Goal: Communication & Community: Answer question/provide support

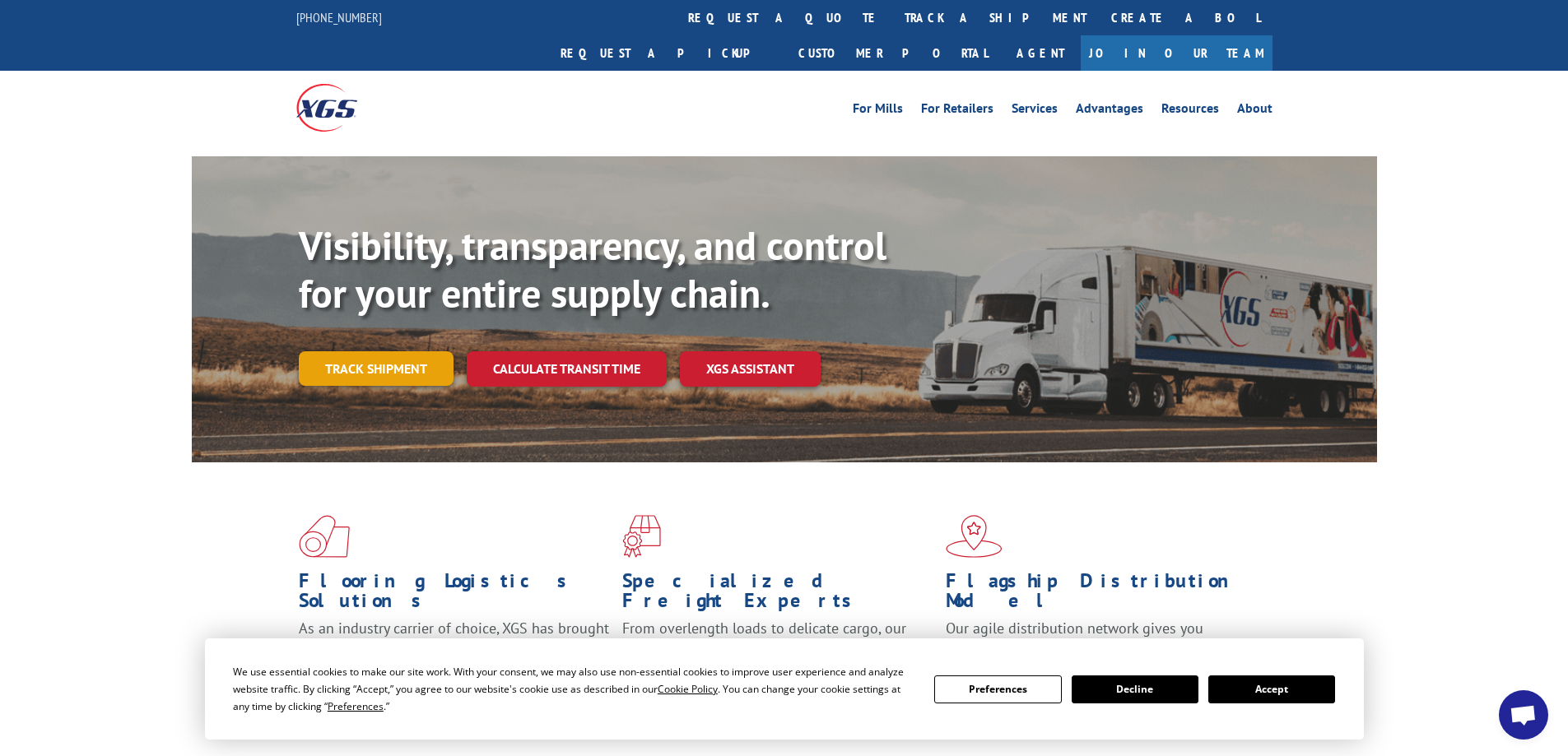
click at [385, 352] on link "Track shipment" at bounding box center [377, 369] width 155 height 35
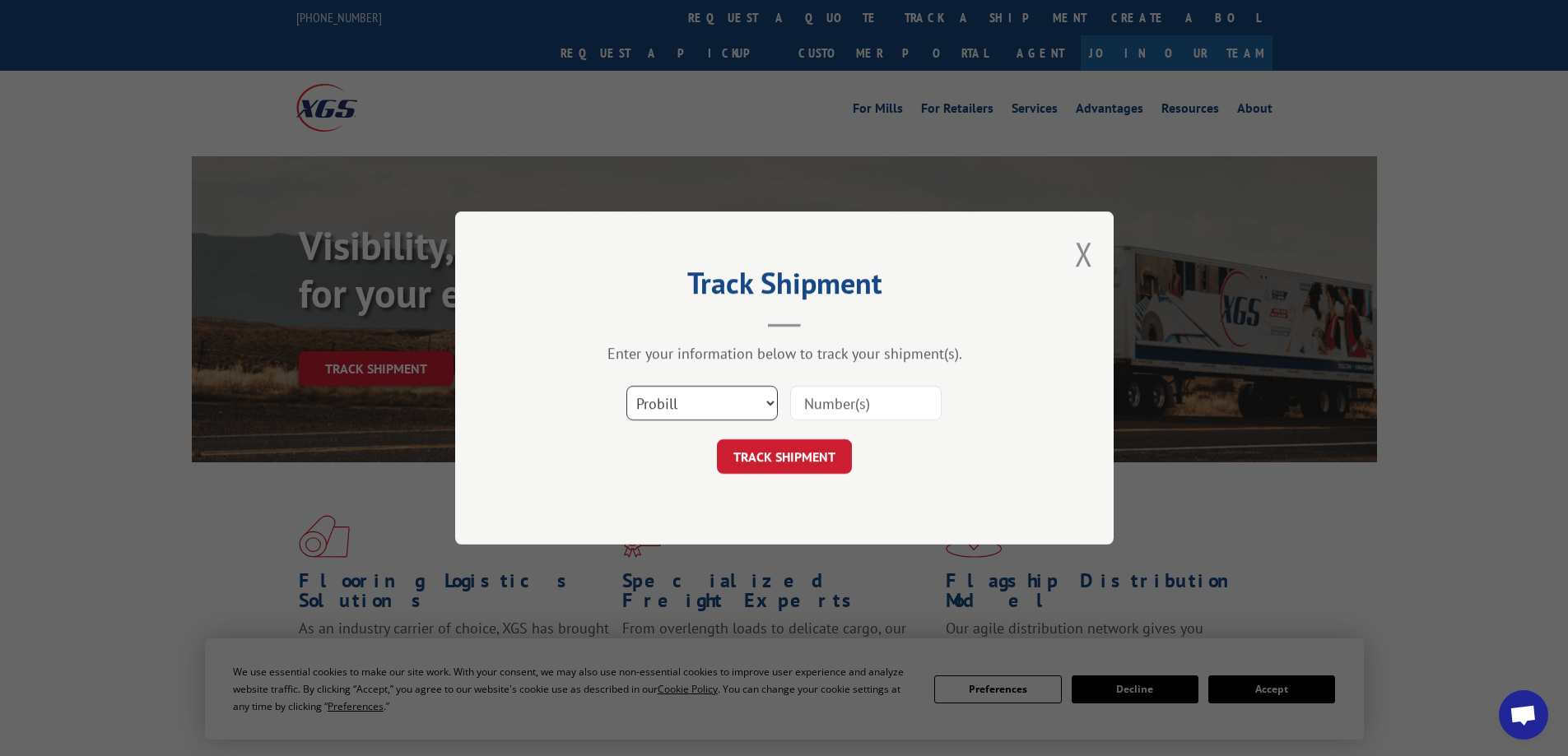
click at [714, 405] on select "Select category... Probill BOL PO" at bounding box center [702, 402] width 151 height 35
select select "bol"
click at [626, 385] on select "Select category... Probill BOL PO" at bounding box center [702, 402] width 151 height 35
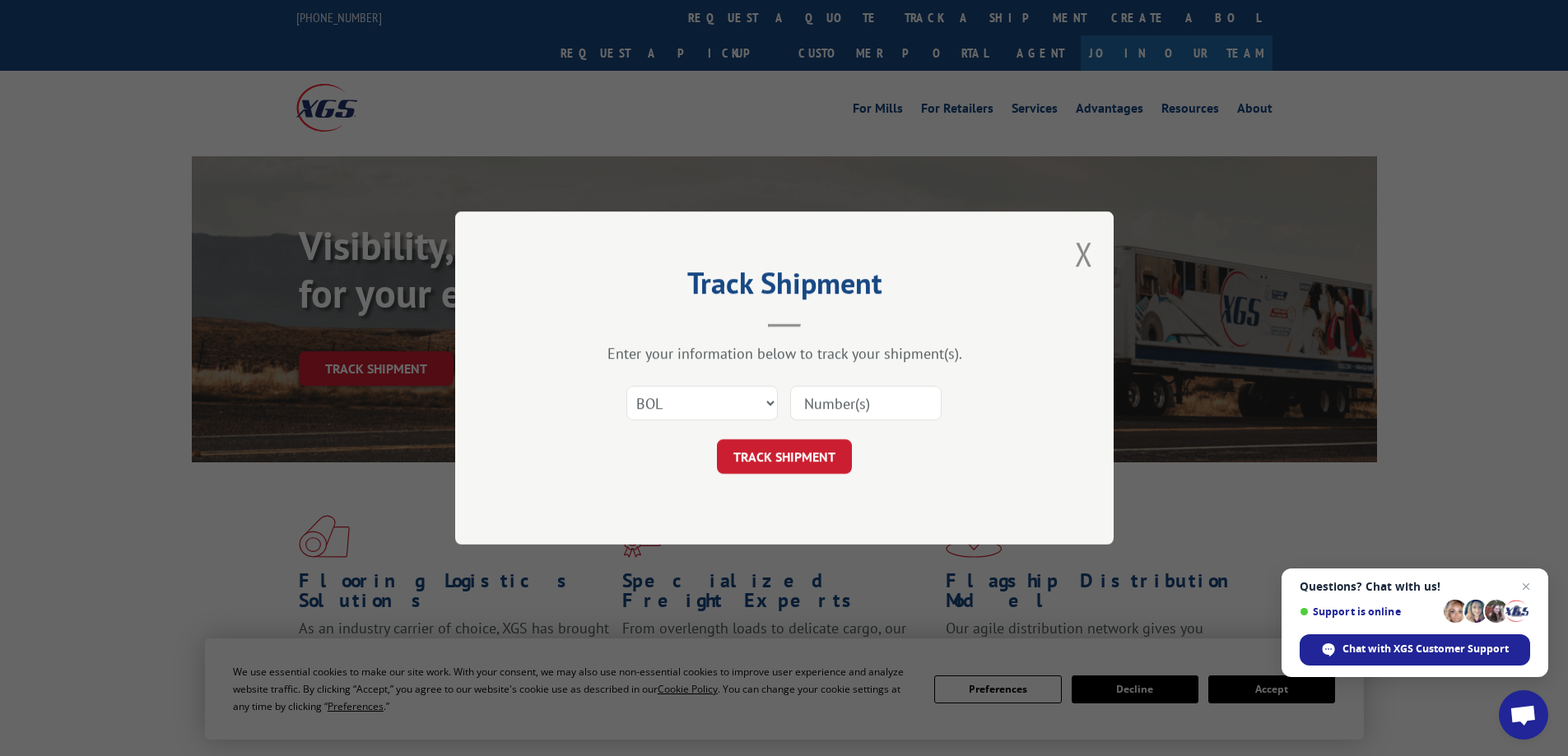
click at [816, 408] on input at bounding box center [865, 402] width 151 height 35
paste input "7060445"
type input "7060445"
click button "TRACK SHIPMENT" at bounding box center [784, 456] width 135 height 35
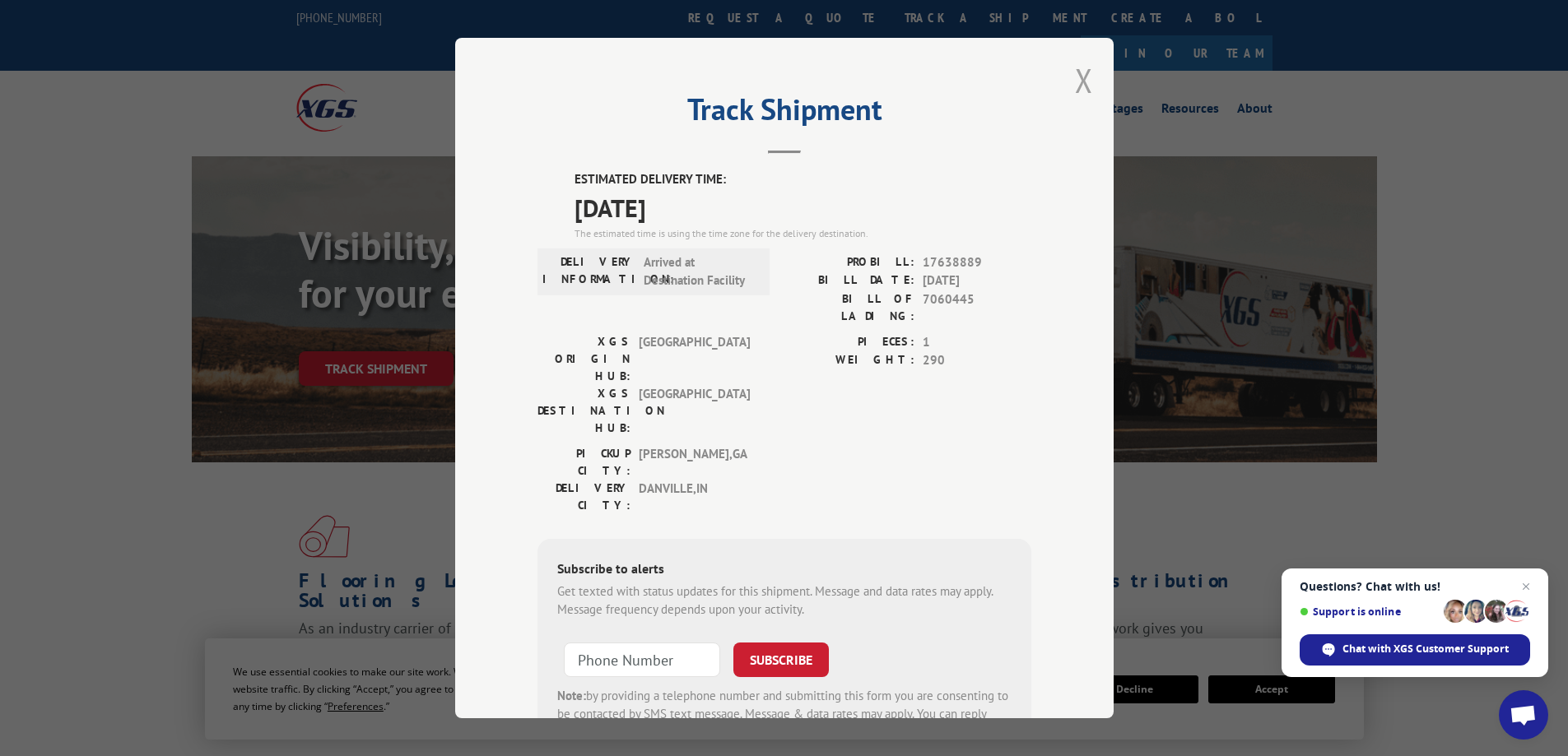
click at [1076, 79] on button "Close modal" at bounding box center [1084, 80] width 18 height 44
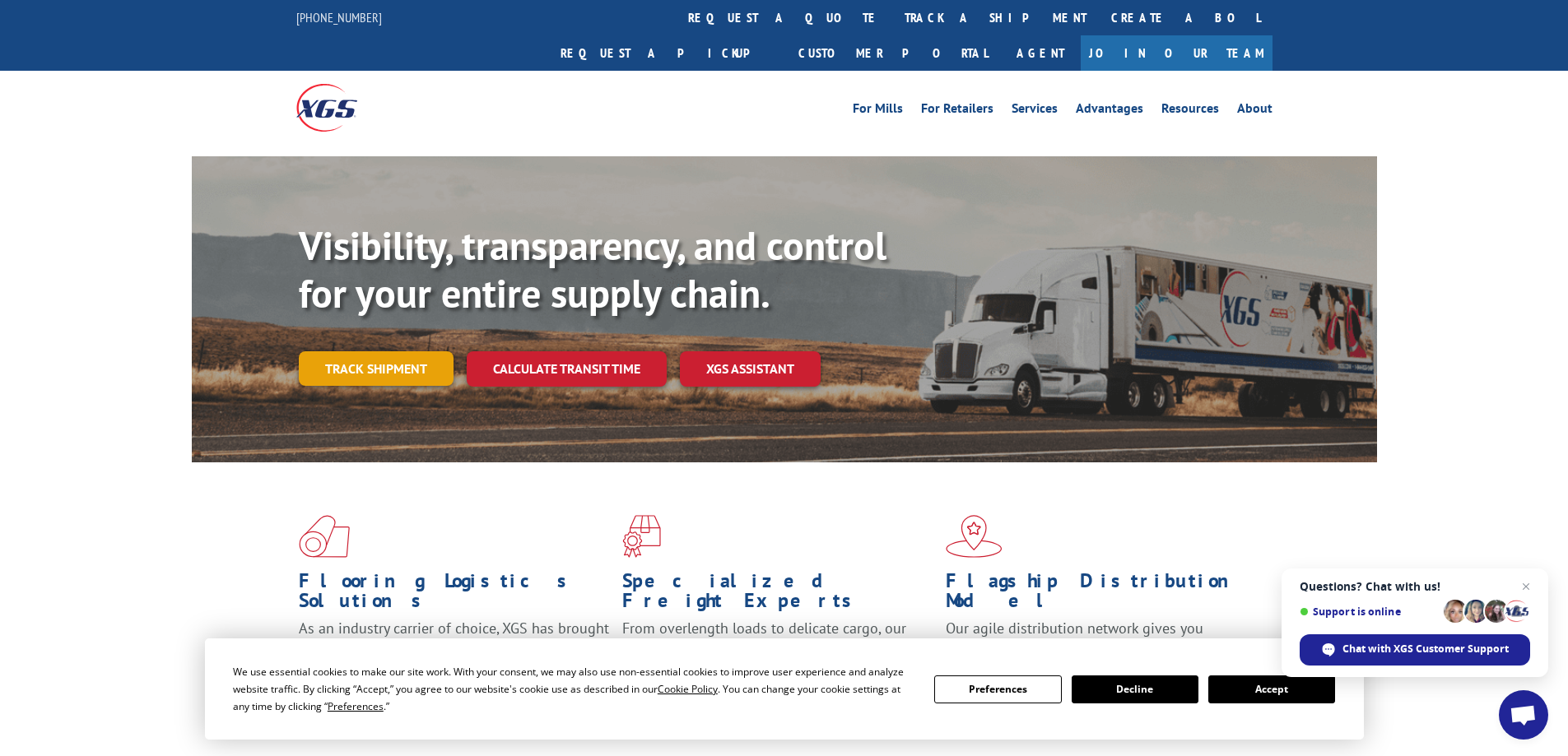
click at [377, 352] on link "Track shipment" at bounding box center [377, 369] width 155 height 35
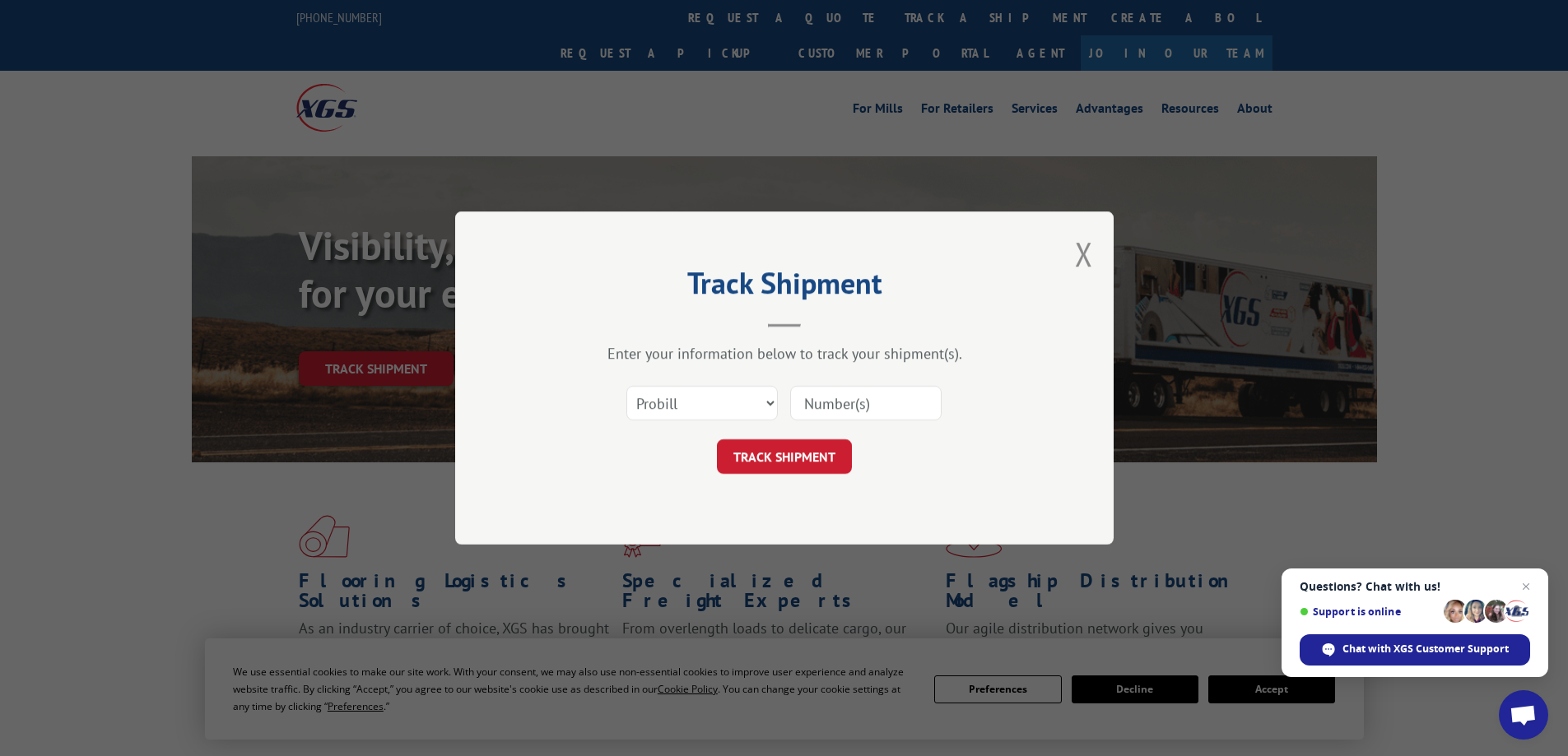
click at [804, 399] on input at bounding box center [865, 402] width 151 height 35
paste input "17638889"
type input "17638889"
click at [792, 463] on button "TRACK SHIPMENT" at bounding box center [784, 456] width 135 height 35
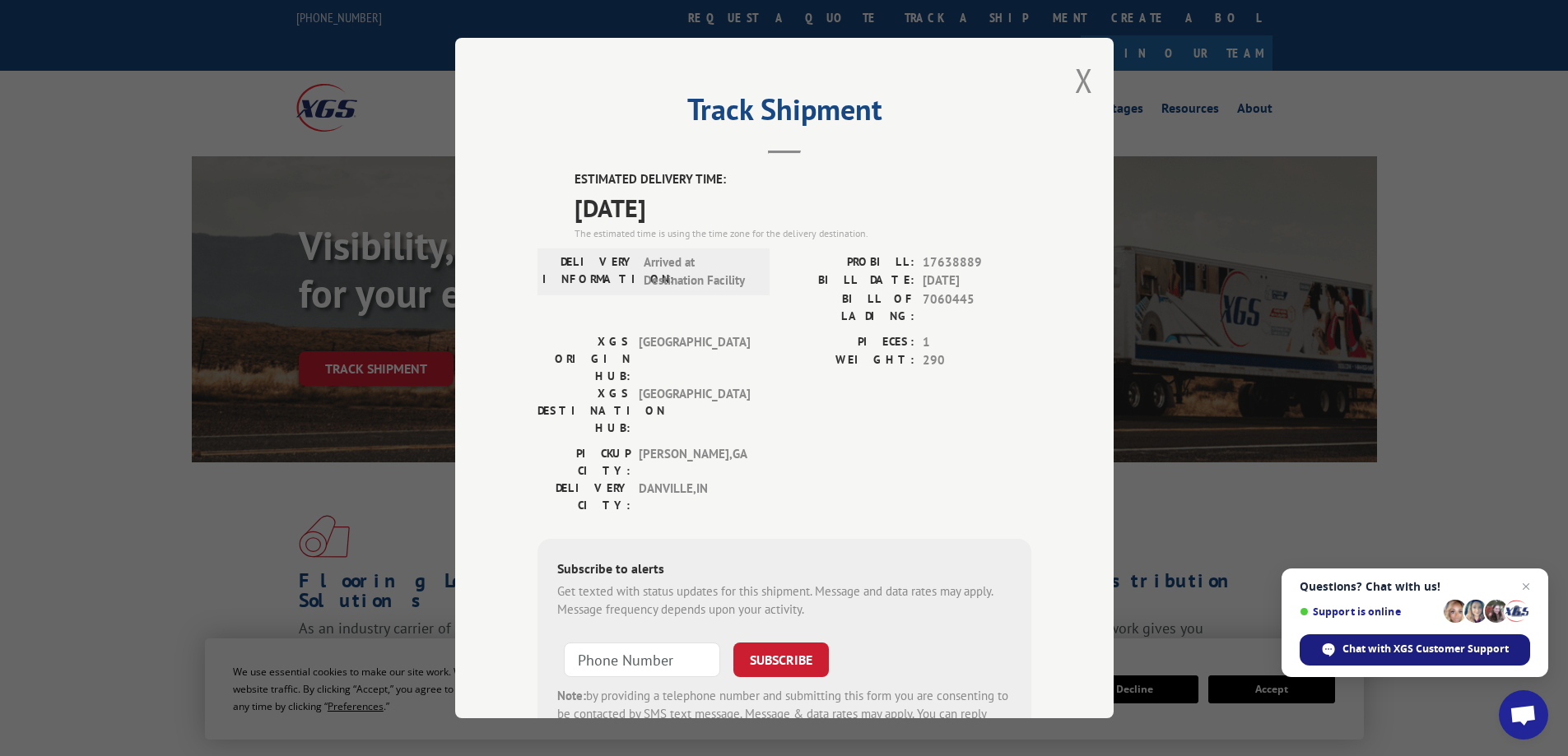
click at [1374, 655] on span "Chat with XGS Customer Support" at bounding box center [1425, 649] width 166 height 15
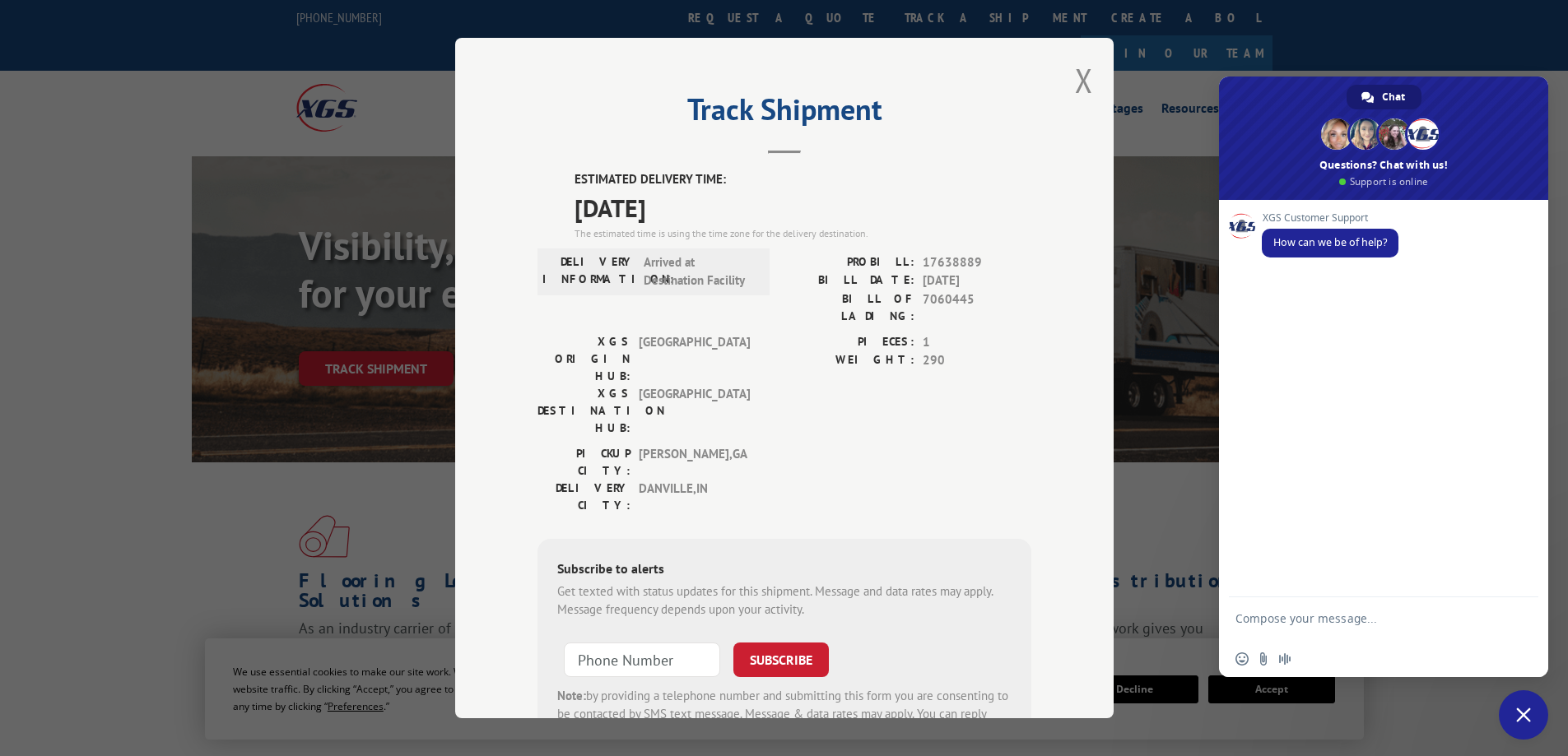
click at [1291, 619] on textarea "Compose your message..." at bounding box center [1365, 626] width 260 height 30
click at [1286, 633] on textarea "Hi! Can you tell me if the BOL number will be deliveredto us [DATE]? 7060445" at bounding box center [1365, 626] width 260 height 30
click at [1448, 637] on textarea "Hi! Can you tell me if the BOL number will be delivered to us [DATE]? 7060445" at bounding box center [1365, 626] width 260 height 30
type textarea "Hi! Can you tell me if the BOL number will be delivered to us [DATE]? 7060445"
click at [1522, 618] on span "Send" at bounding box center [1519, 618] width 12 height 12
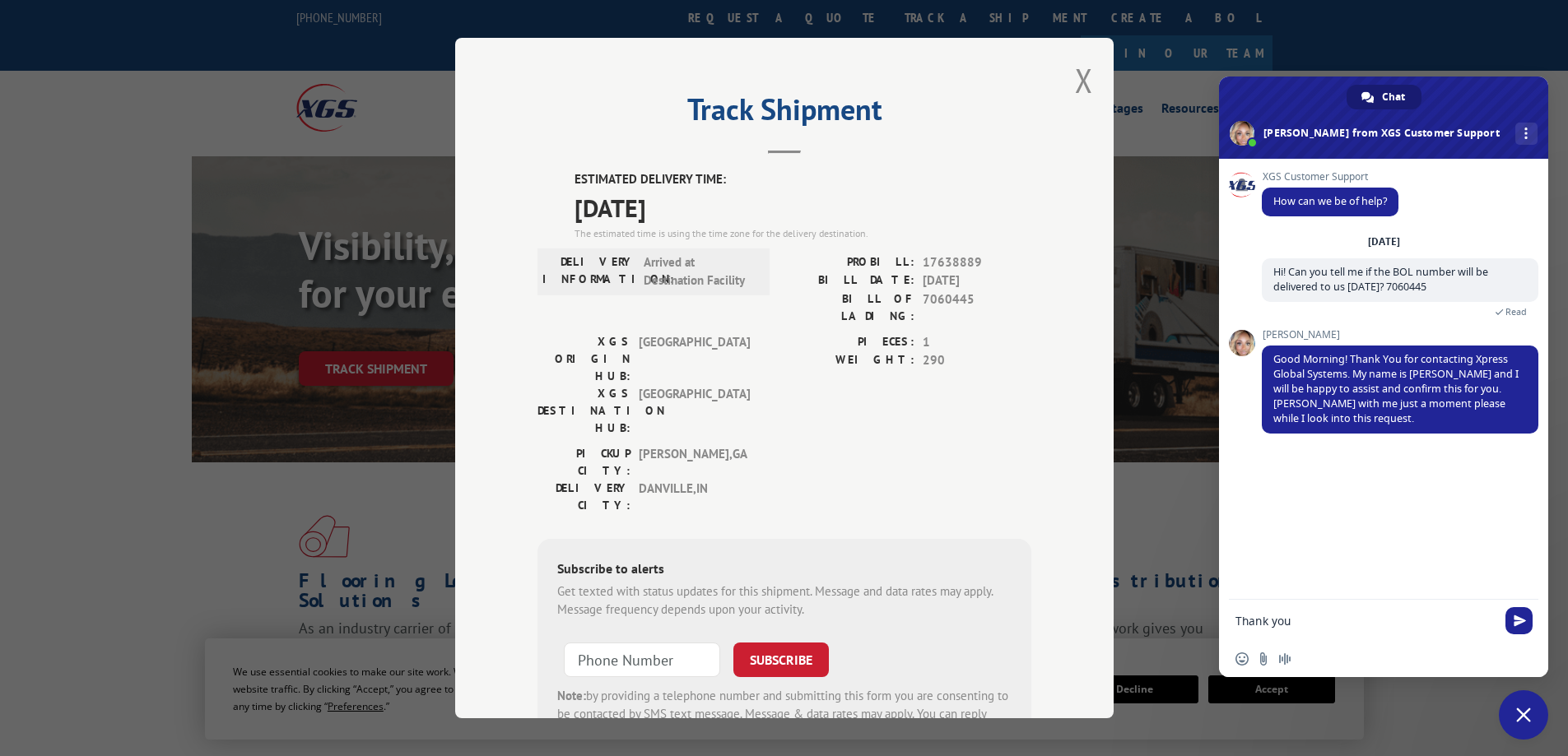
type textarea "Thank you!"
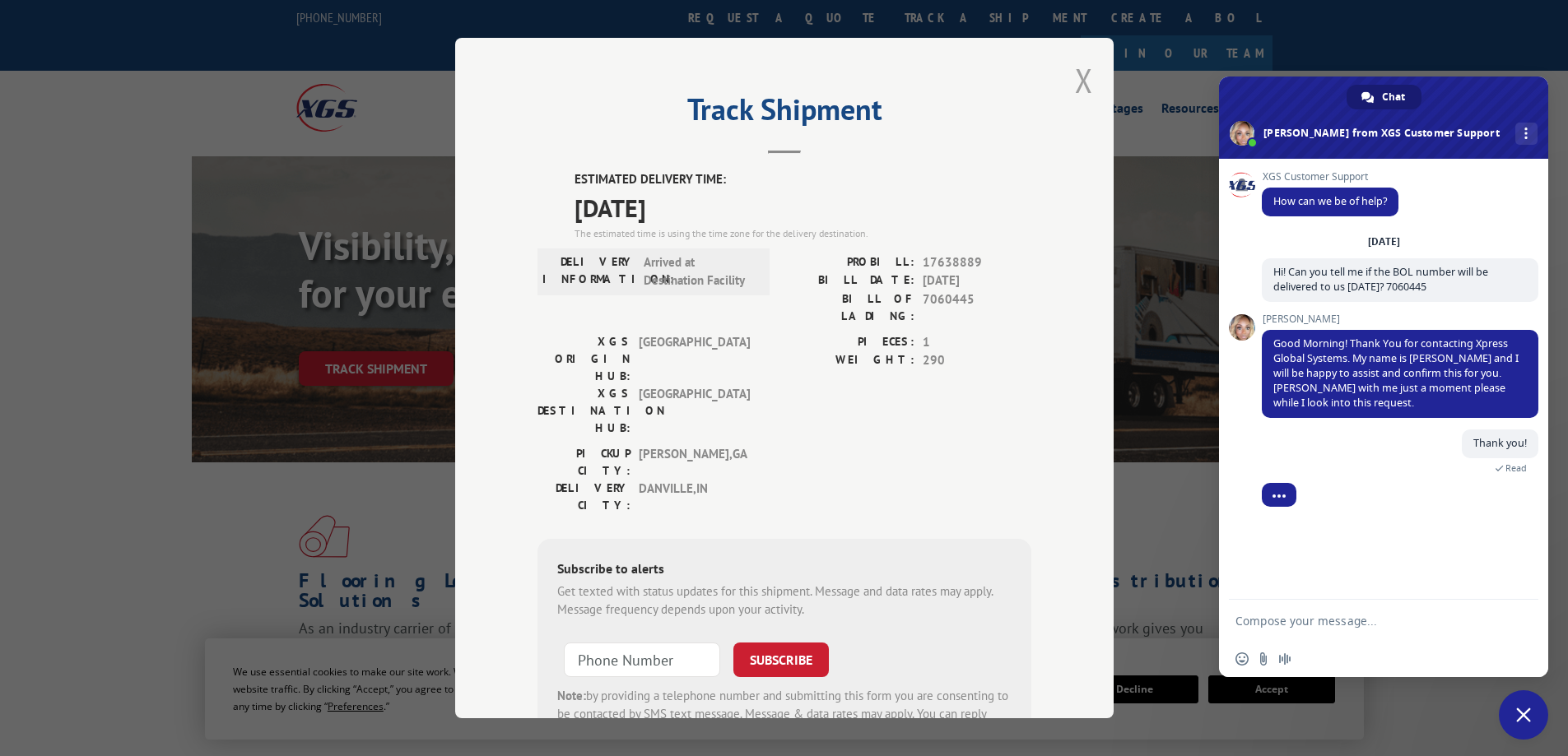
click at [1080, 80] on button "Close modal" at bounding box center [1084, 80] width 18 height 44
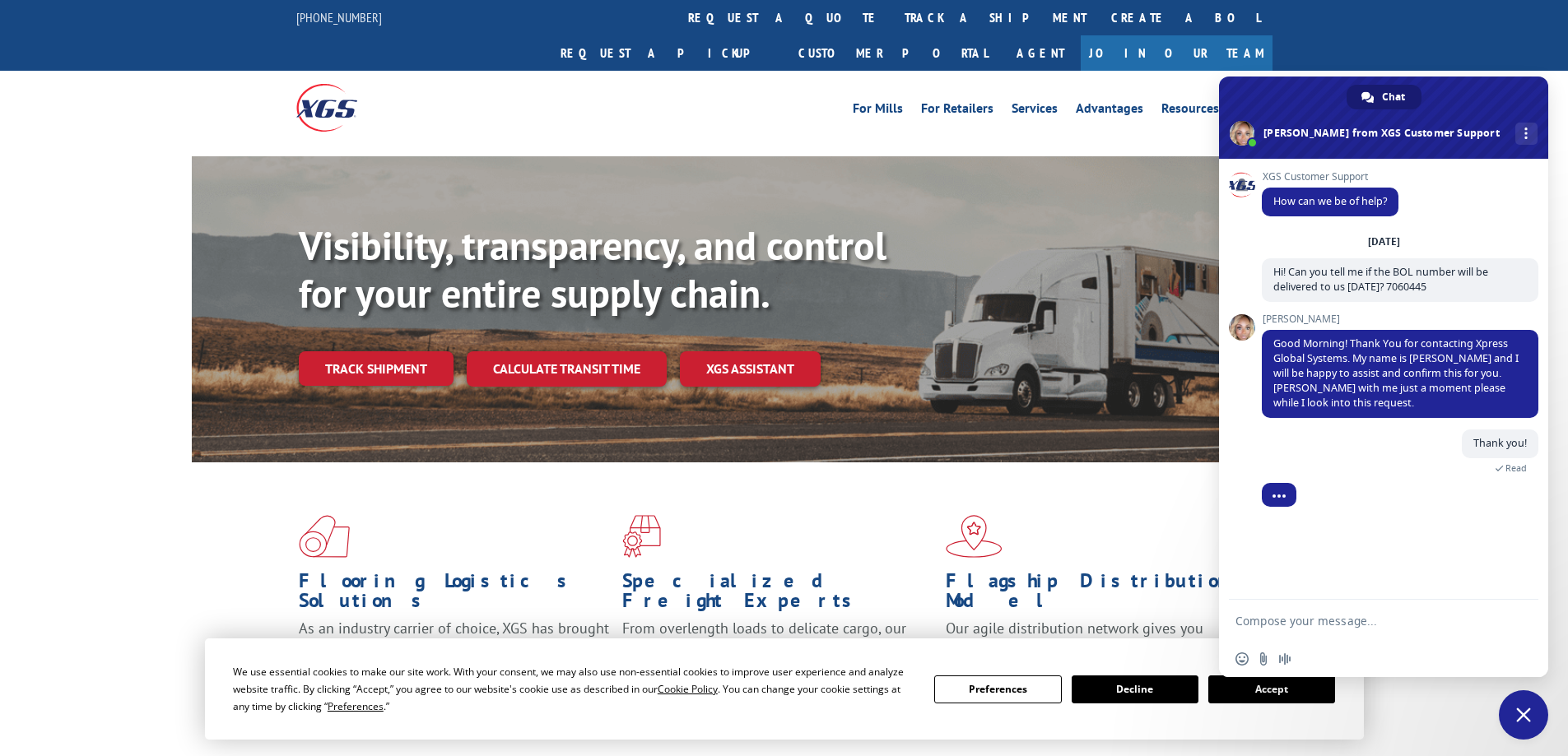
click at [1254, 687] on button "Accept" at bounding box center [1272, 689] width 127 height 28
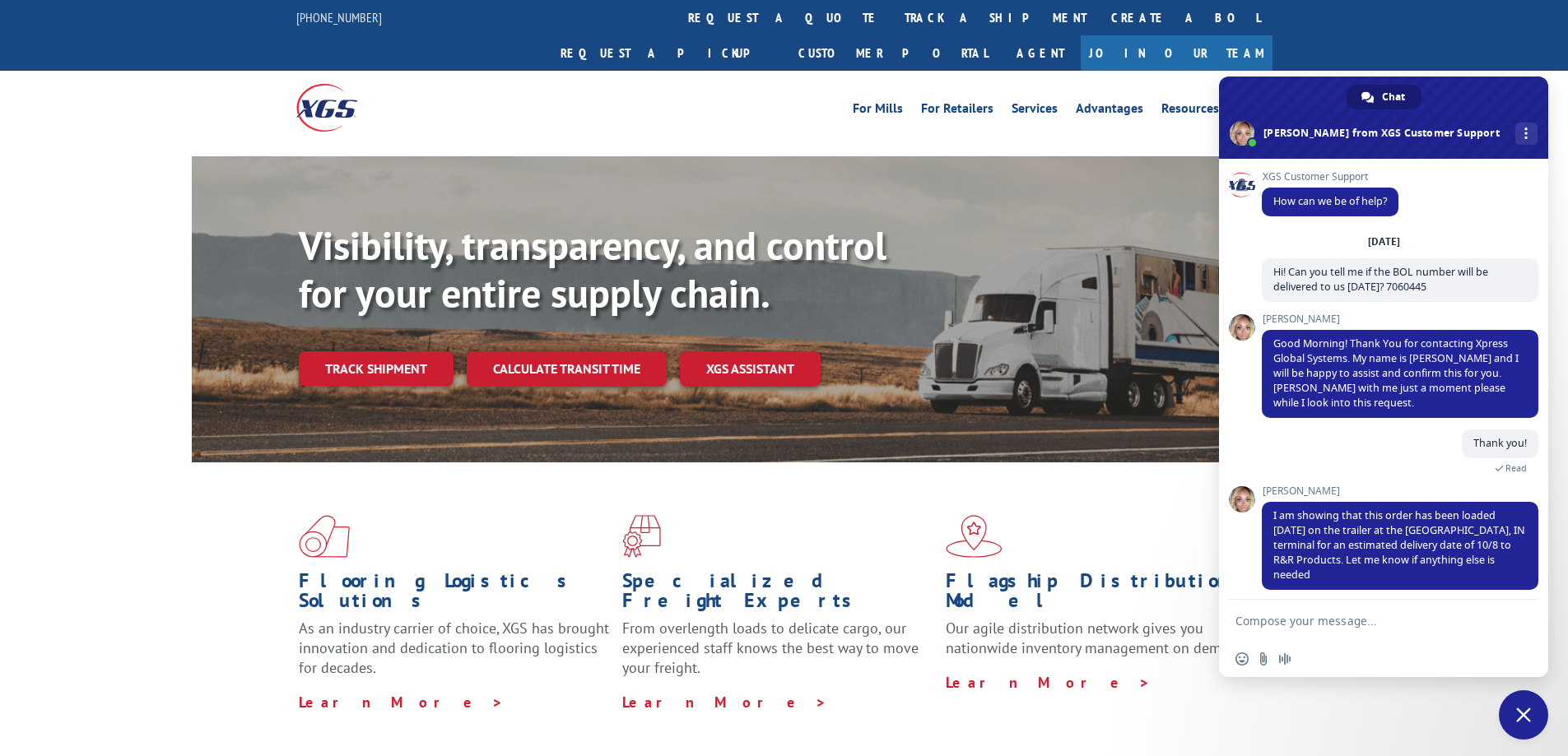
click at [1310, 624] on textarea "Compose your message..." at bounding box center [1365, 621] width 260 height 15
type textarea "That is wonderful! That is all that I needed."
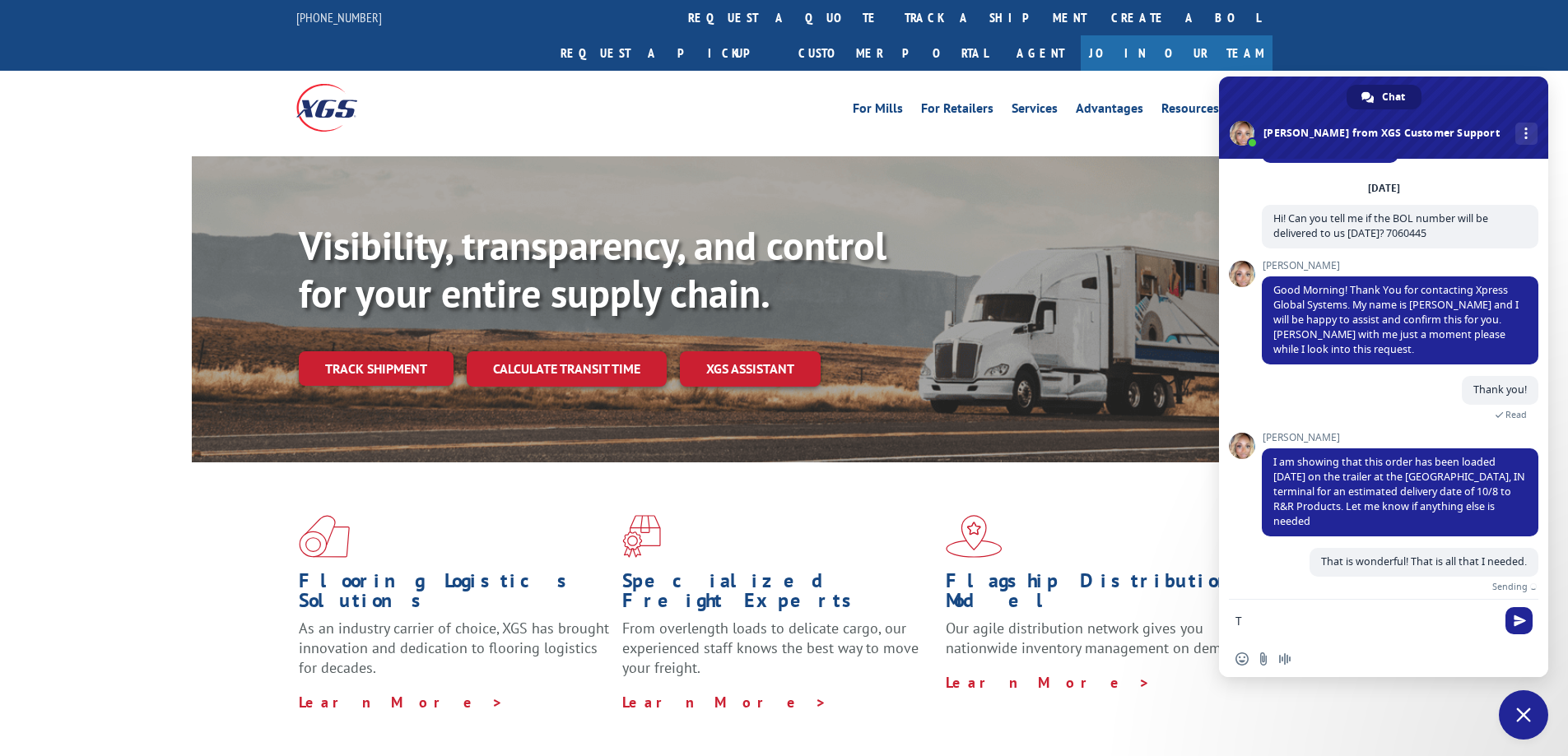
scroll to position [35, 0]
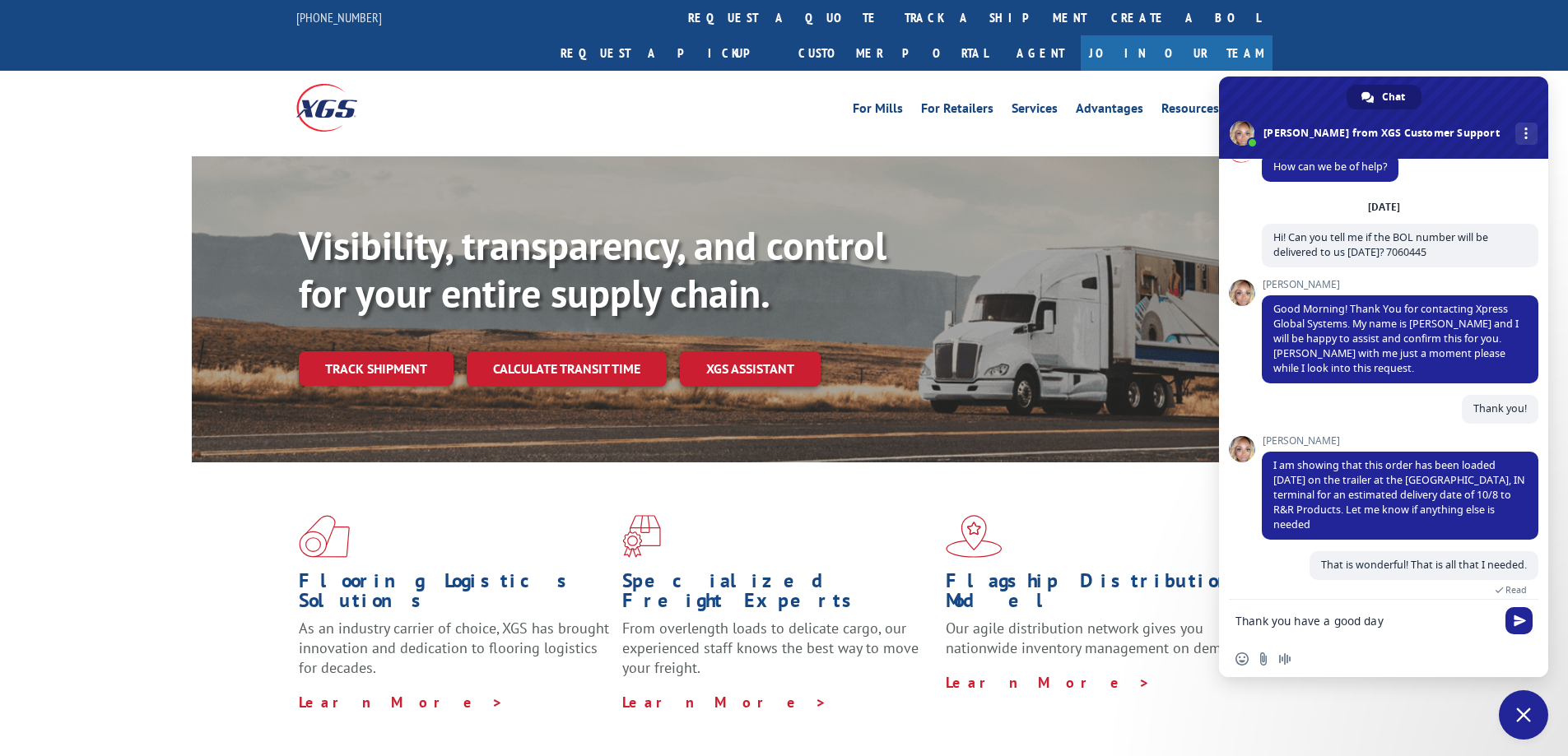
type textarea "Thank you have a good day!"
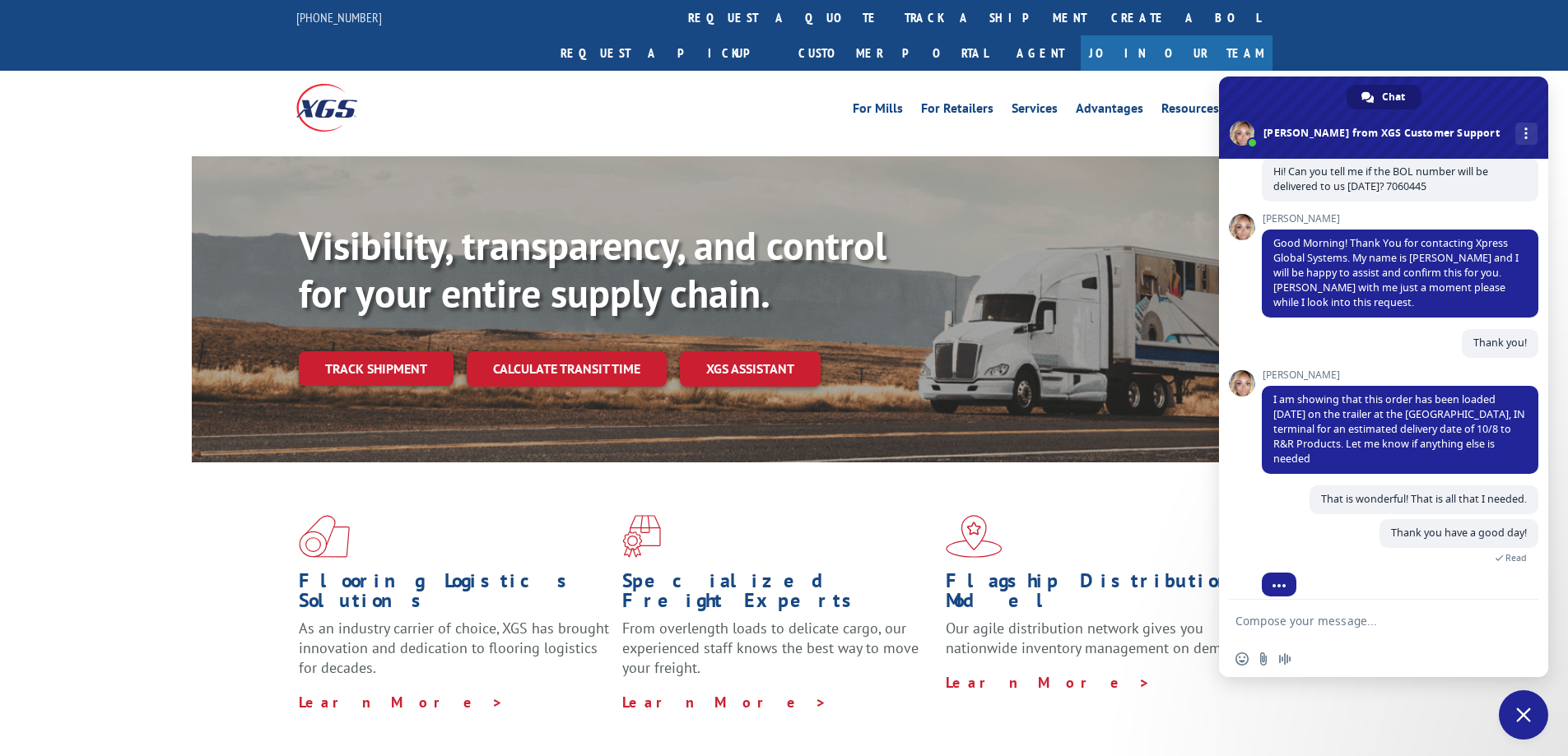
scroll to position [248, 0]
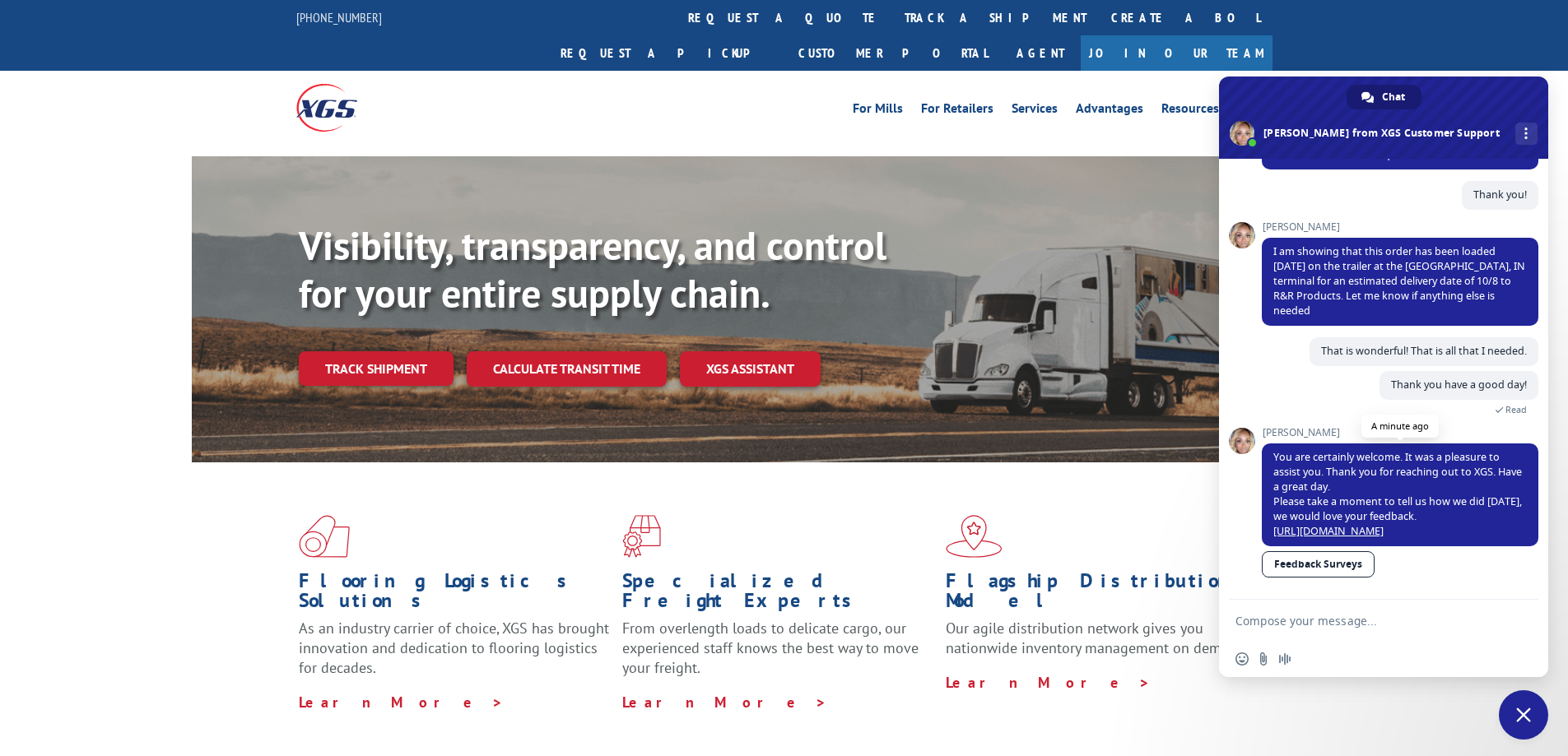
click at [1371, 525] on link "[URL][DOMAIN_NAME]" at bounding box center [1328, 531] width 110 height 14
click at [1525, 712] on span "Close chat" at bounding box center [1523, 714] width 15 height 15
